Goal: Navigation & Orientation: Find specific page/section

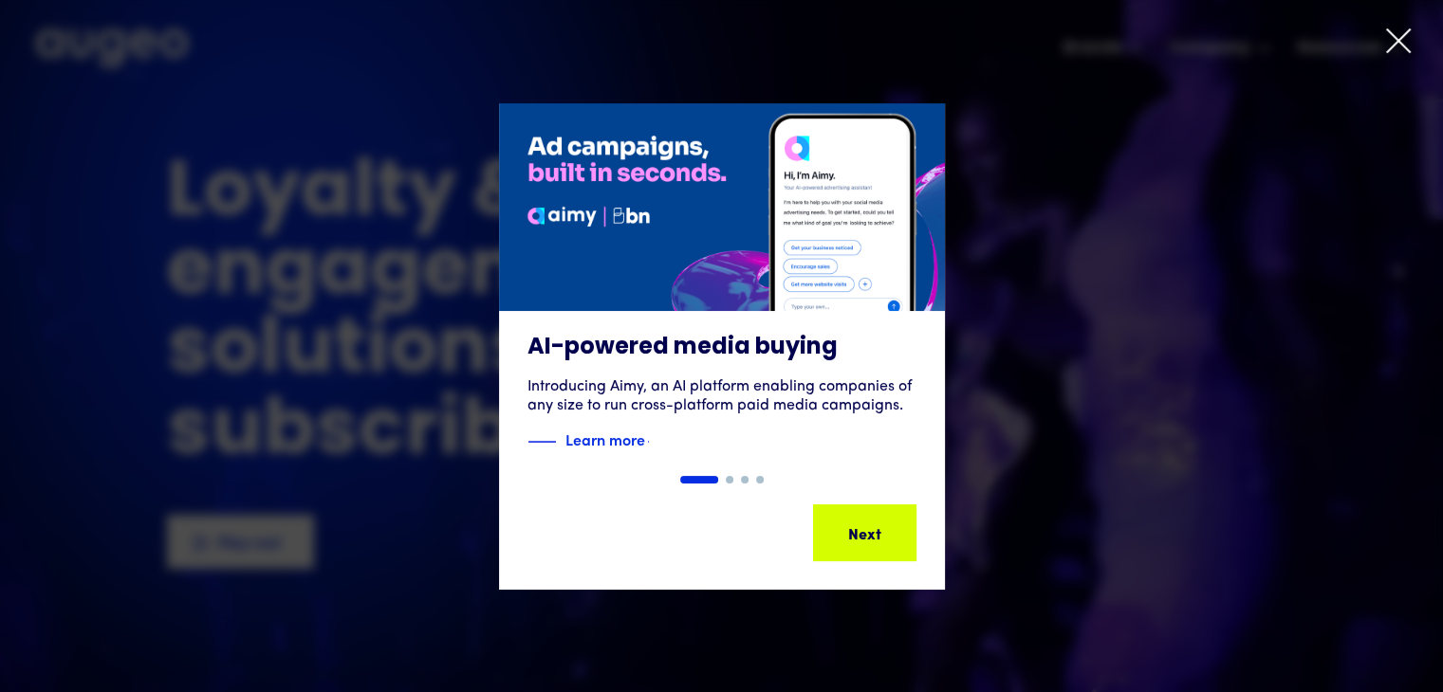
click at [1398, 44] on icon at bounding box center [1398, 41] width 28 height 28
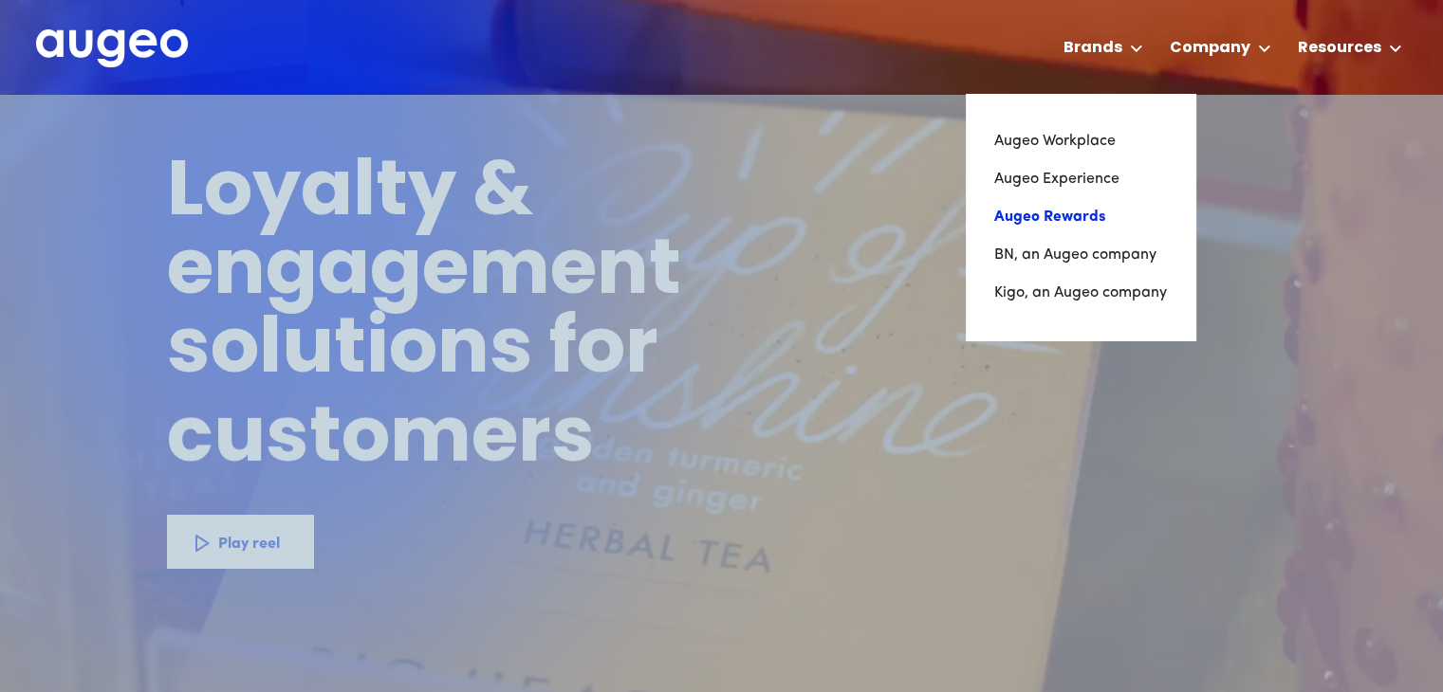
click at [1046, 221] on link "Augeo Rewards" at bounding box center [1080, 217] width 173 height 38
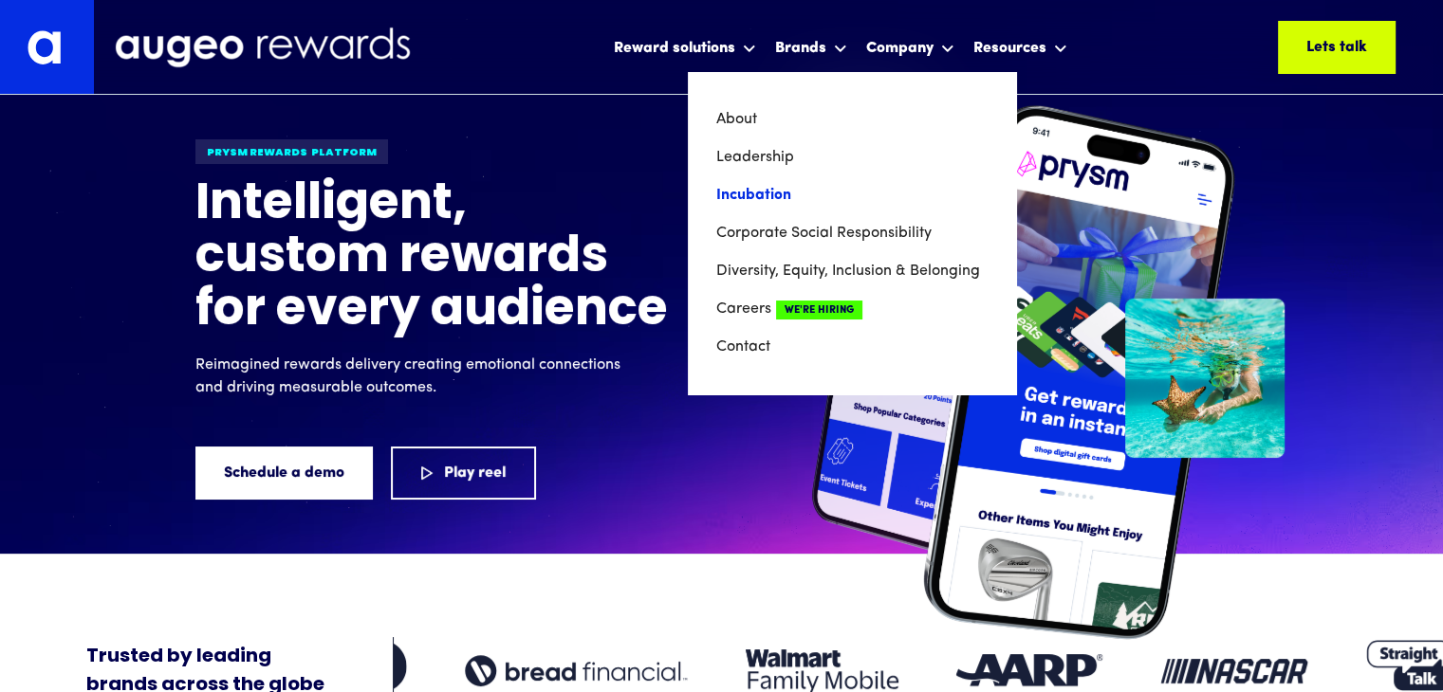
click at [765, 194] on link "Incubation" at bounding box center [851, 195] width 271 height 38
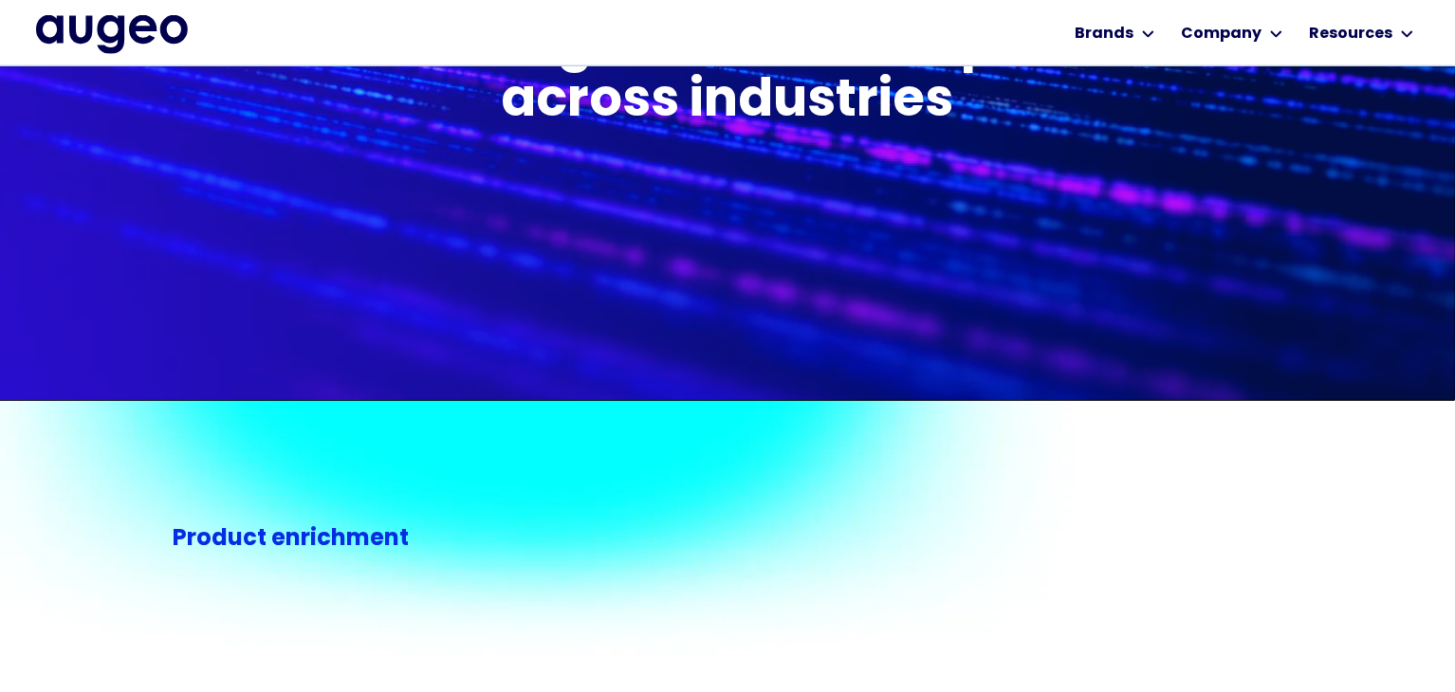
scroll to position [953, 0]
